Goal: Task Accomplishment & Management: Complete application form

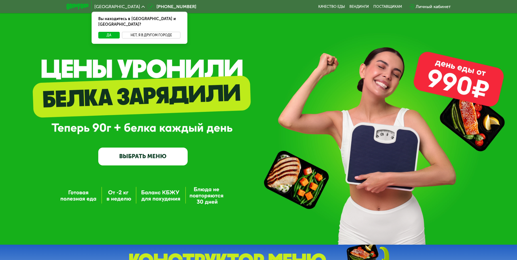
click at [145, 32] on button "Нет, я в другом городе" at bounding box center [151, 35] width 59 height 7
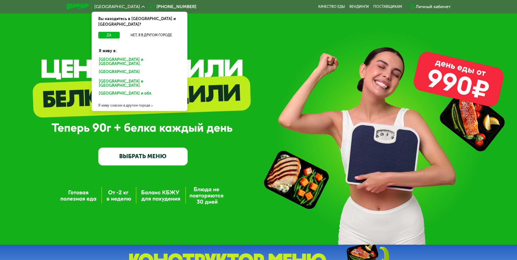
click at [139, 100] on div "Я живу совсем в другом городе" at bounding box center [140, 105] width 96 height 11
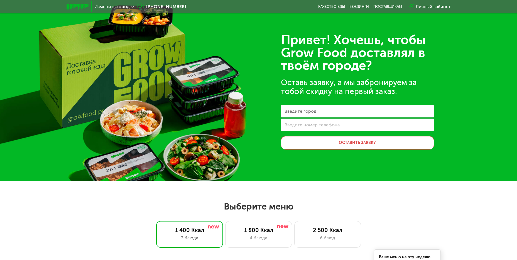
click at [315, 112] on label "Введите город" at bounding box center [301, 110] width 32 height 3
click at [315, 112] on input "Введите город" at bounding box center [357, 111] width 153 height 13
type input "*"
type input "****"
click at [285, 126] on label "Введите номер телефона" at bounding box center [312, 124] width 55 height 3
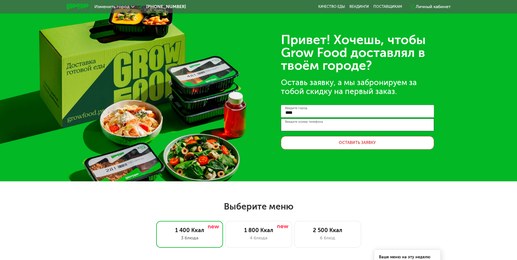
click at [285, 127] on input "Введите номер телефона" at bounding box center [357, 124] width 153 height 13
type input "**********"
click at [467, 124] on div "**********" at bounding box center [258, 90] width 517 height 181
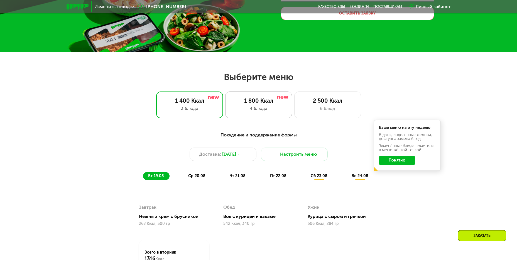
scroll to position [139, 0]
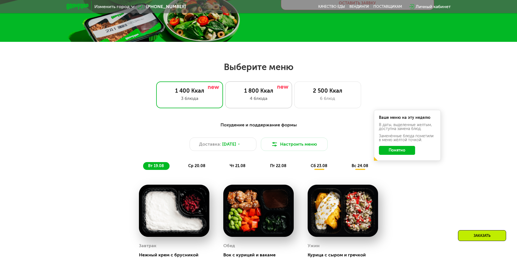
click at [260, 101] on div "4 блюда" at bounding box center [258, 98] width 55 height 7
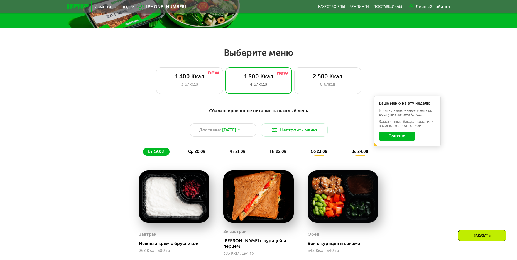
scroll to position [167, 0]
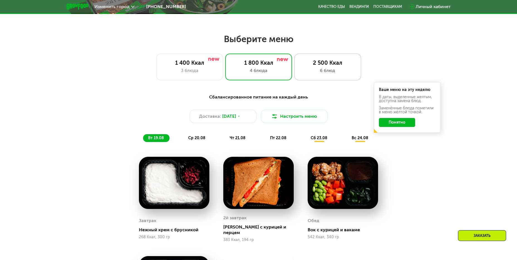
click at [315, 74] on div "2 500 Ккал 6 блюд" at bounding box center [327, 66] width 67 height 27
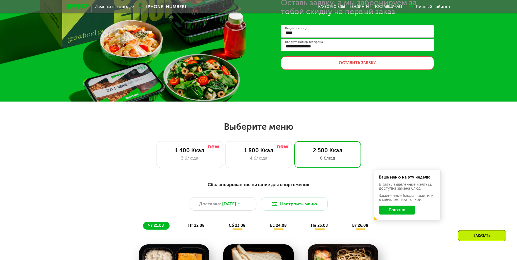
scroll to position [56, 0]
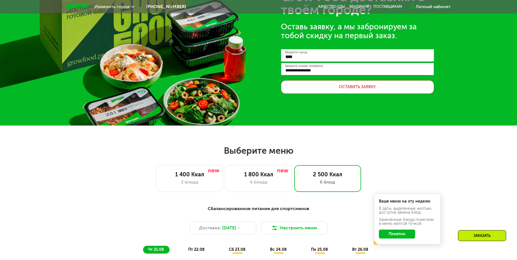
click at [346, 91] on button "Оставить заявку" at bounding box center [357, 86] width 153 height 13
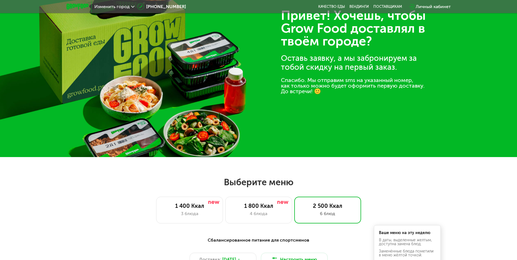
scroll to position [0, 0]
